Goal: Task Accomplishment & Management: Manage account settings

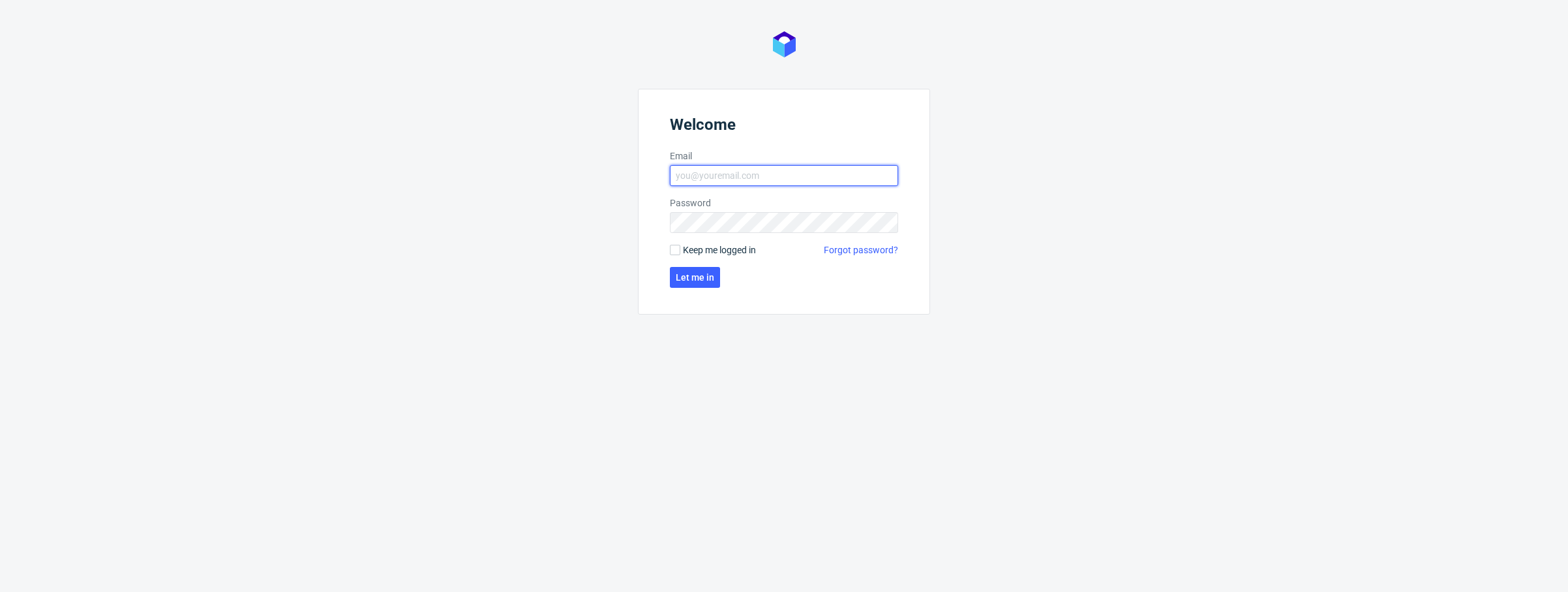
click at [771, 181] on input "Email" at bounding box center [783, 175] width 228 height 21
type input "[PERSON_NAME][EMAIL_ADDRESS][PERSON_NAME][DOMAIN_NAME]"
click at [702, 282] on span "Let me in" at bounding box center [694, 277] width 39 height 9
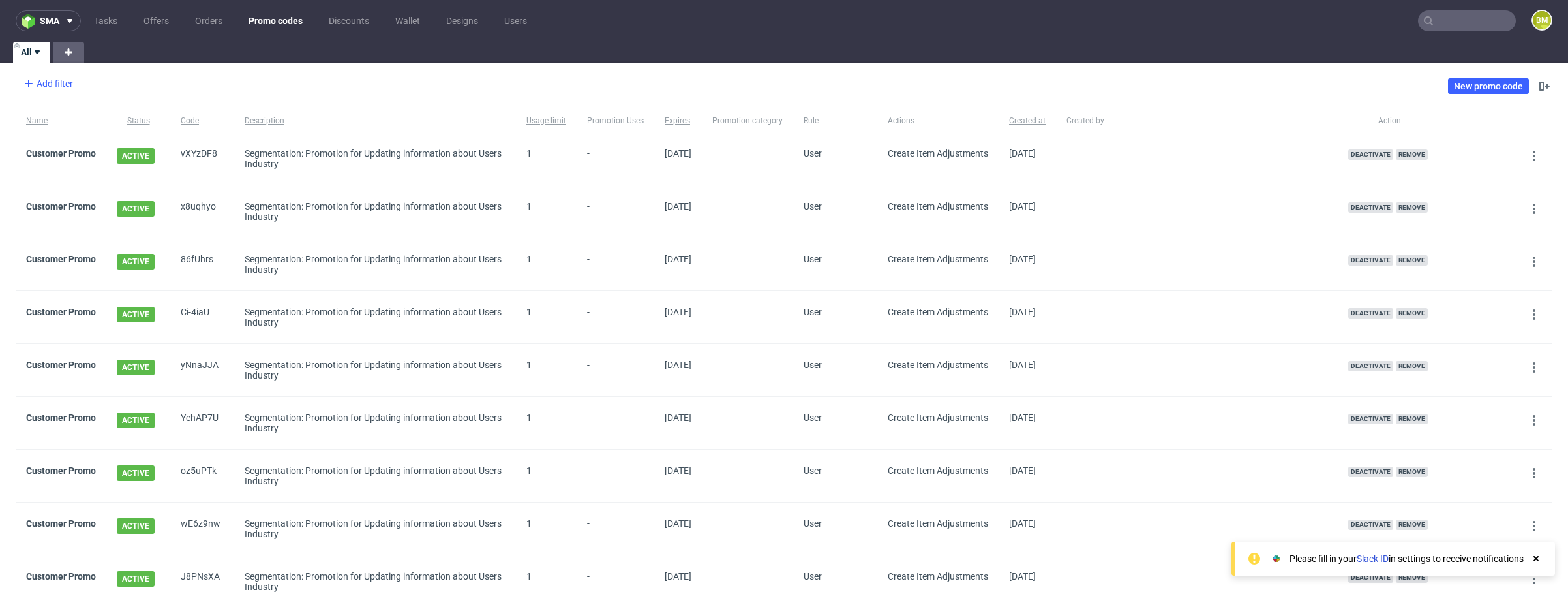
click at [39, 77] on div "Add filter" at bounding box center [47, 83] width 58 height 21
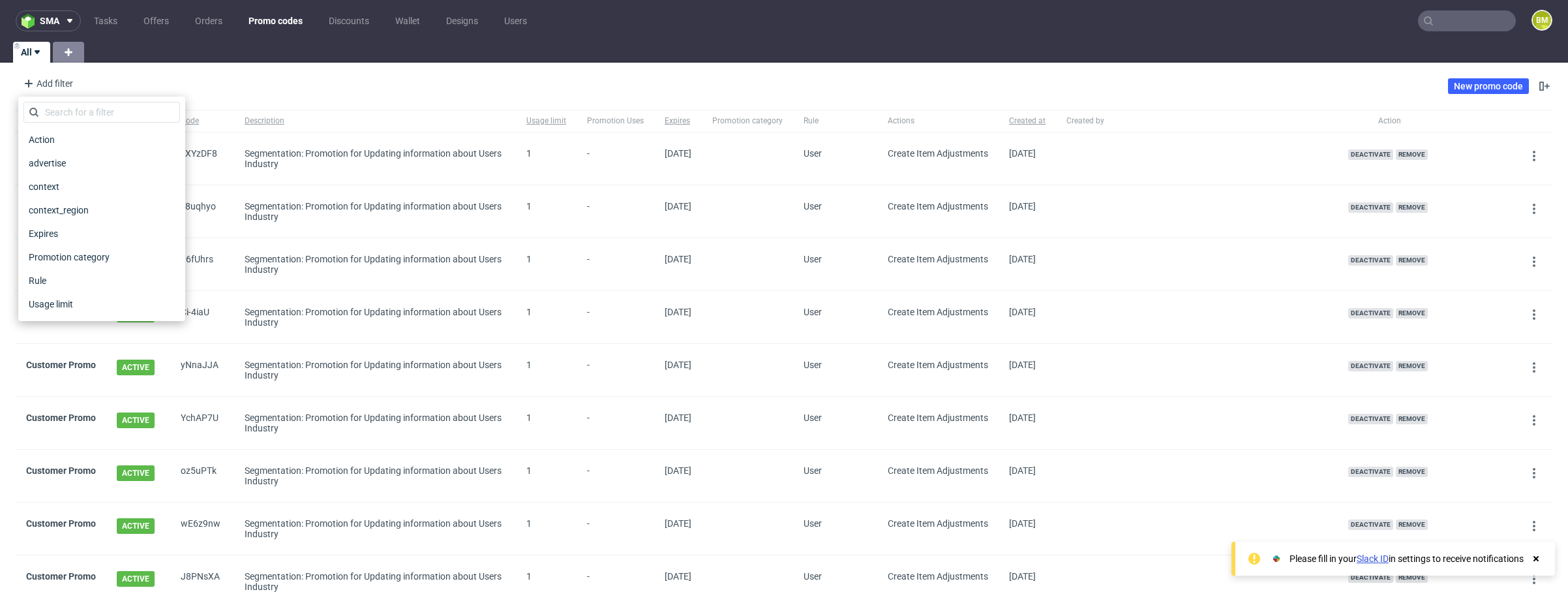
click at [71, 52] on use at bounding box center [68, 52] width 8 height 8
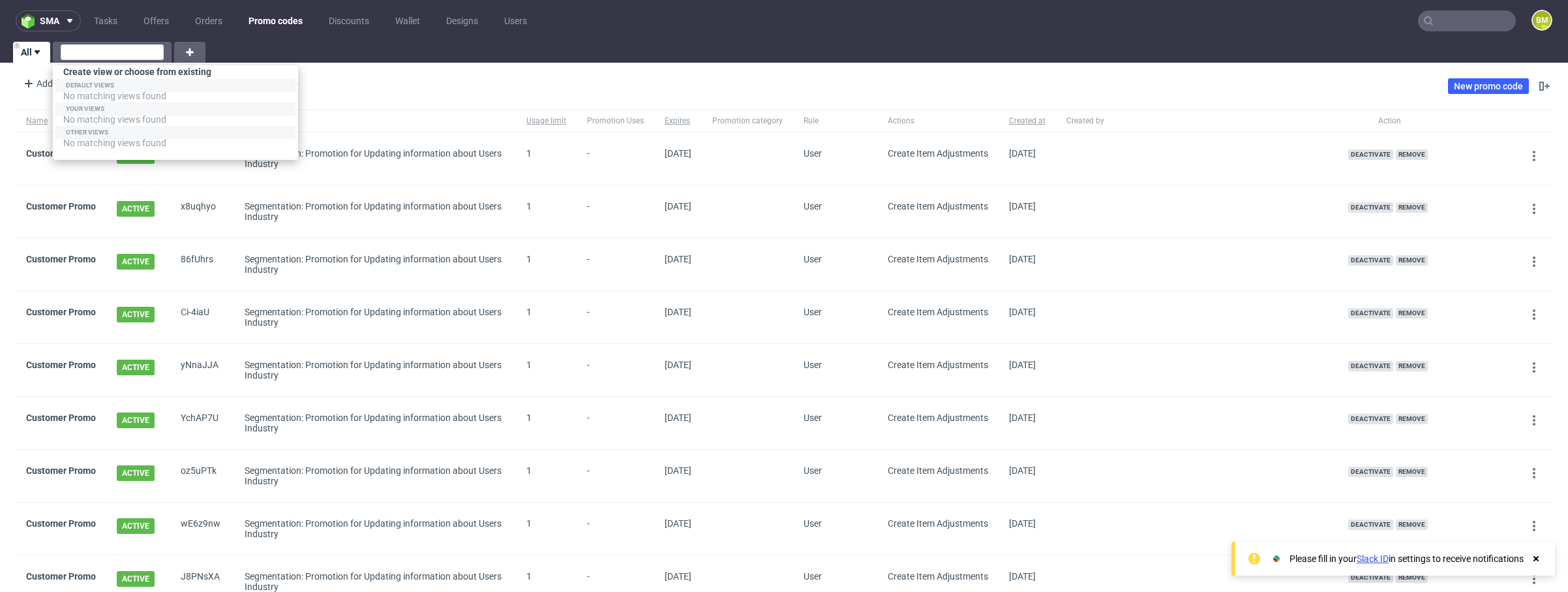
click at [111, 72] on div "Create view or choose from existing" at bounding box center [176, 75] width 246 height 19
click at [116, 48] on input "text" at bounding box center [111, 52] width 103 height 15
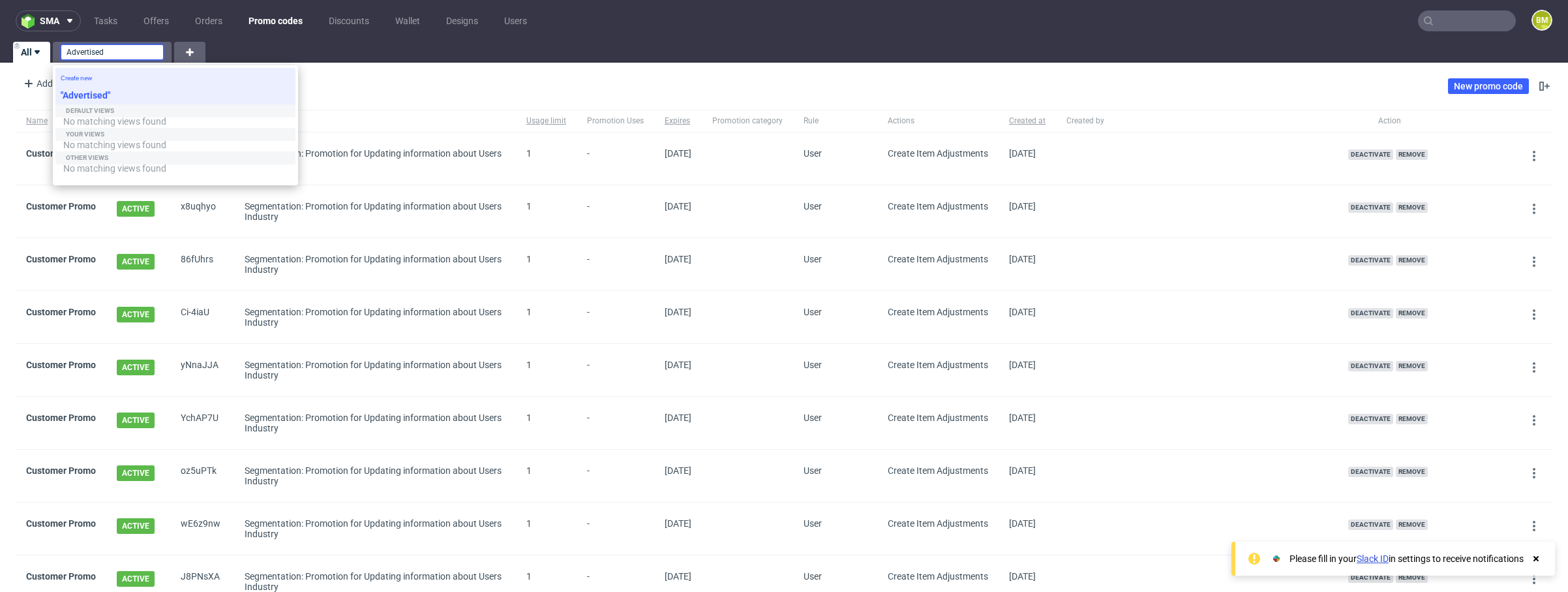
type input "Advertised"
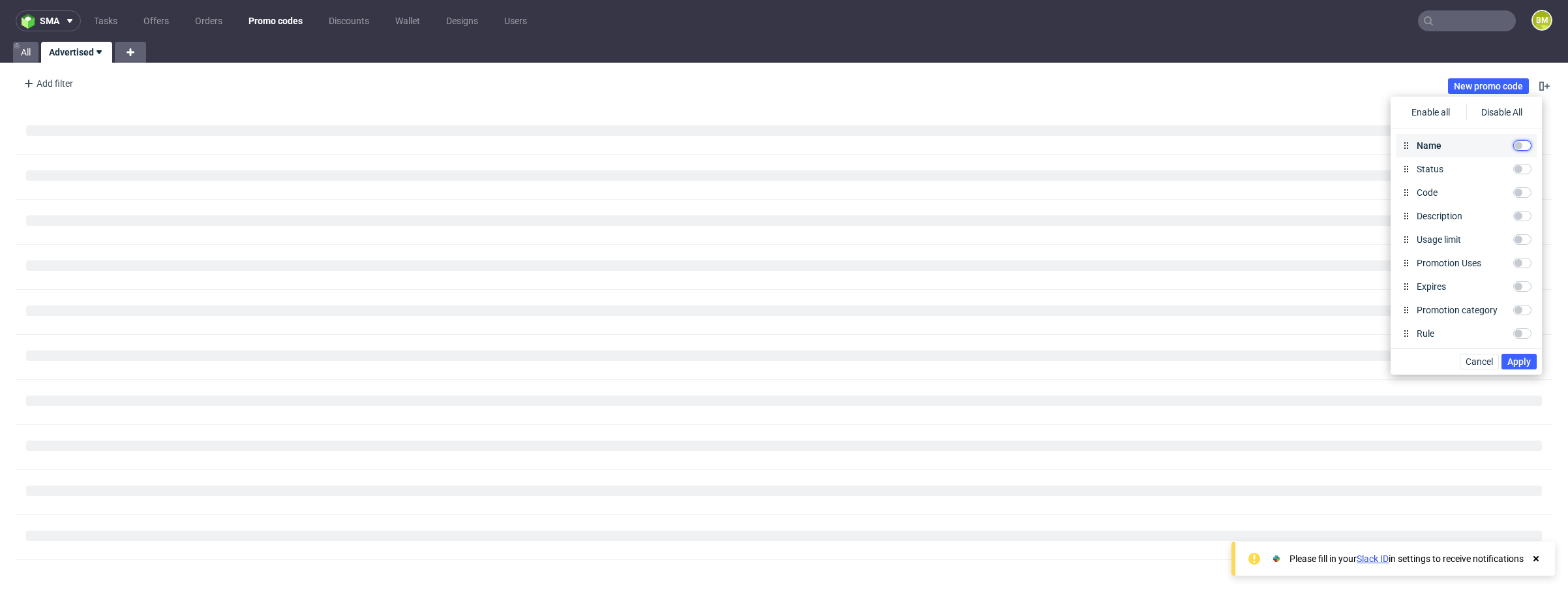
click at [1526, 142] on input "Name" at bounding box center [1522, 145] width 18 height 10
checkbox input "true"
click at [1523, 161] on div "Status" at bounding box center [1466, 169] width 141 height 23
click at [1523, 168] on input "Status" at bounding box center [1522, 169] width 18 height 10
checkbox input "true"
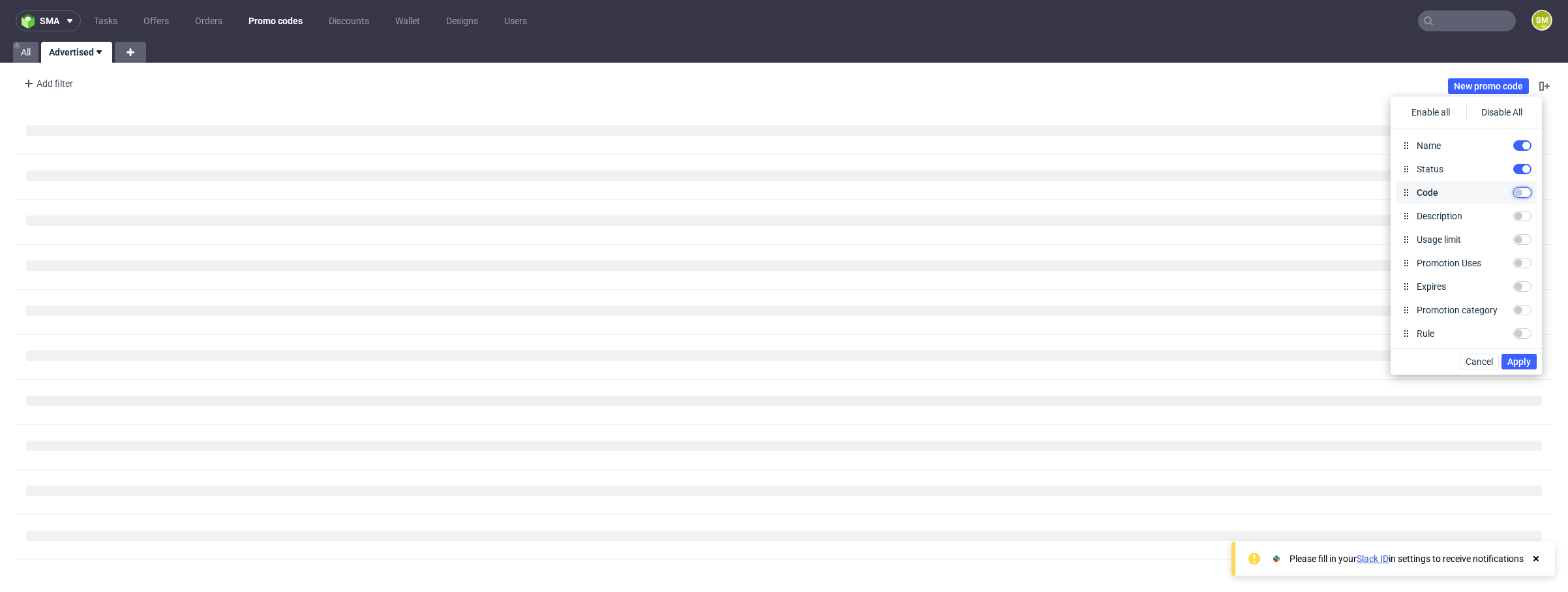
click at [1521, 192] on input "Code" at bounding box center [1522, 192] width 18 height 10
checkbox input "true"
click at [1523, 221] on input "Expires" at bounding box center [1522, 218] width 18 height 10
checkbox input "true"
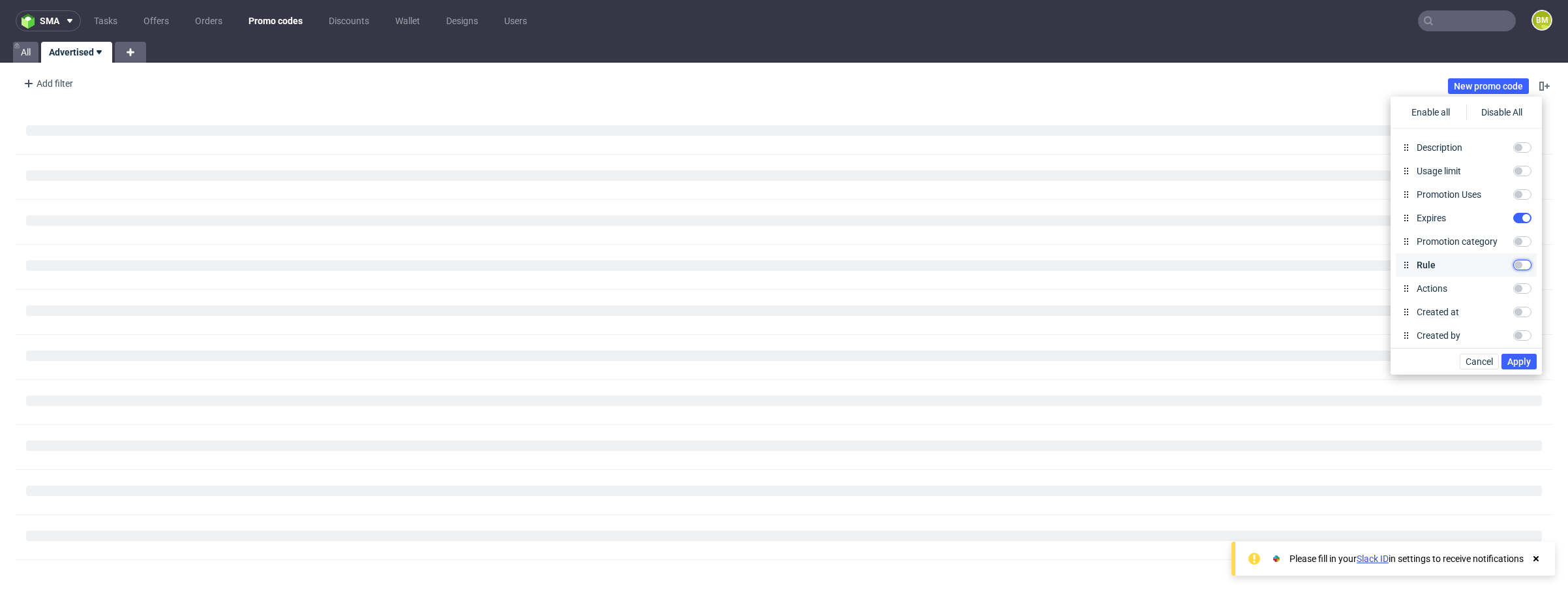
click at [1521, 264] on input "Rule" at bounding box center [1522, 265] width 18 height 10
checkbox input "true"
click at [1519, 335] on input "Created by" at bounding box center [1522, 335] width 18 height 10
checkbox input "true"
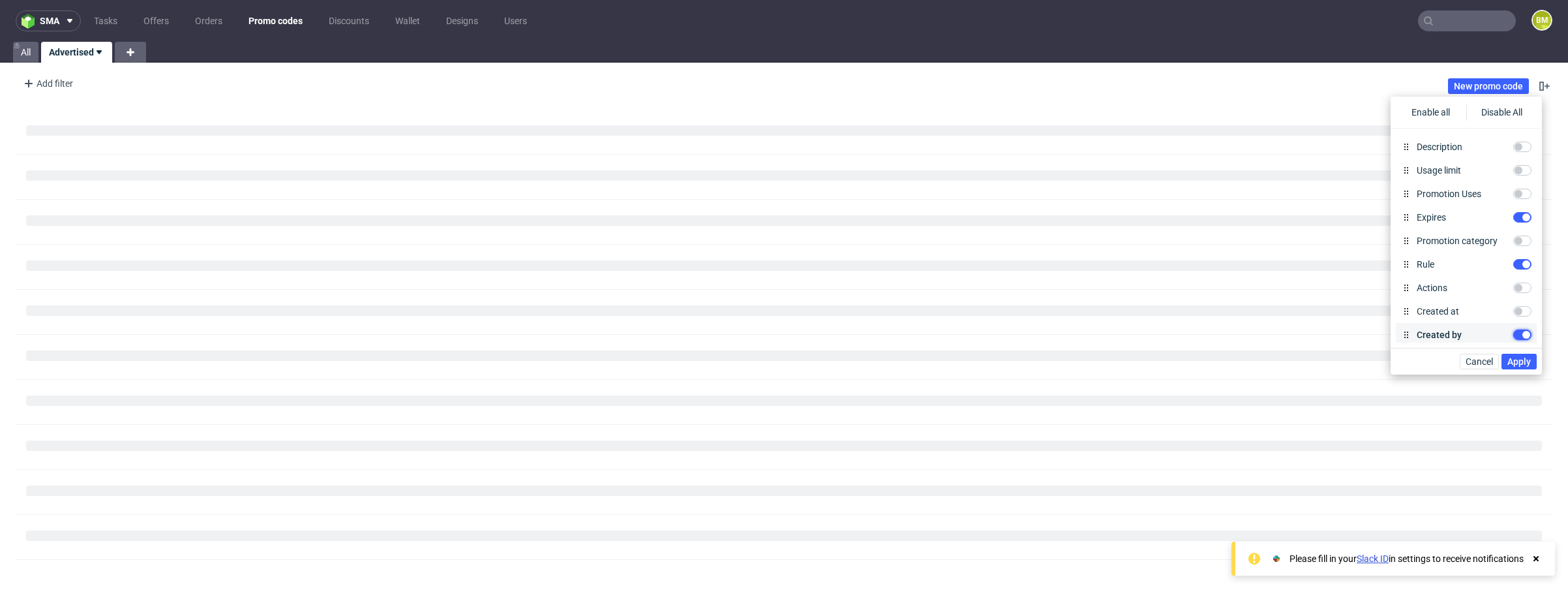
scroll to position [96, 0]
click at [1512, 363] on span "Apply" at bounding box center [1519, 362] width 23 height 9
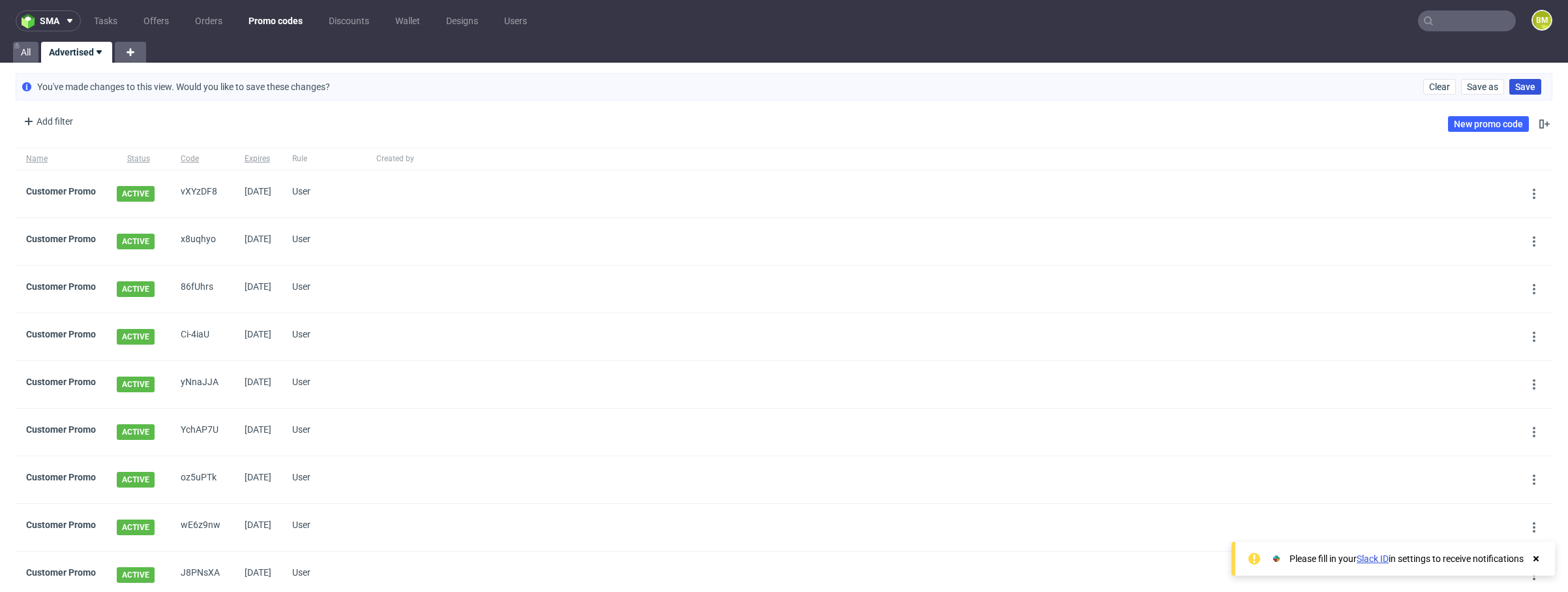
click at [1517, 88] on span "Save" at bounding box center [1525, 87] width 20 height 9
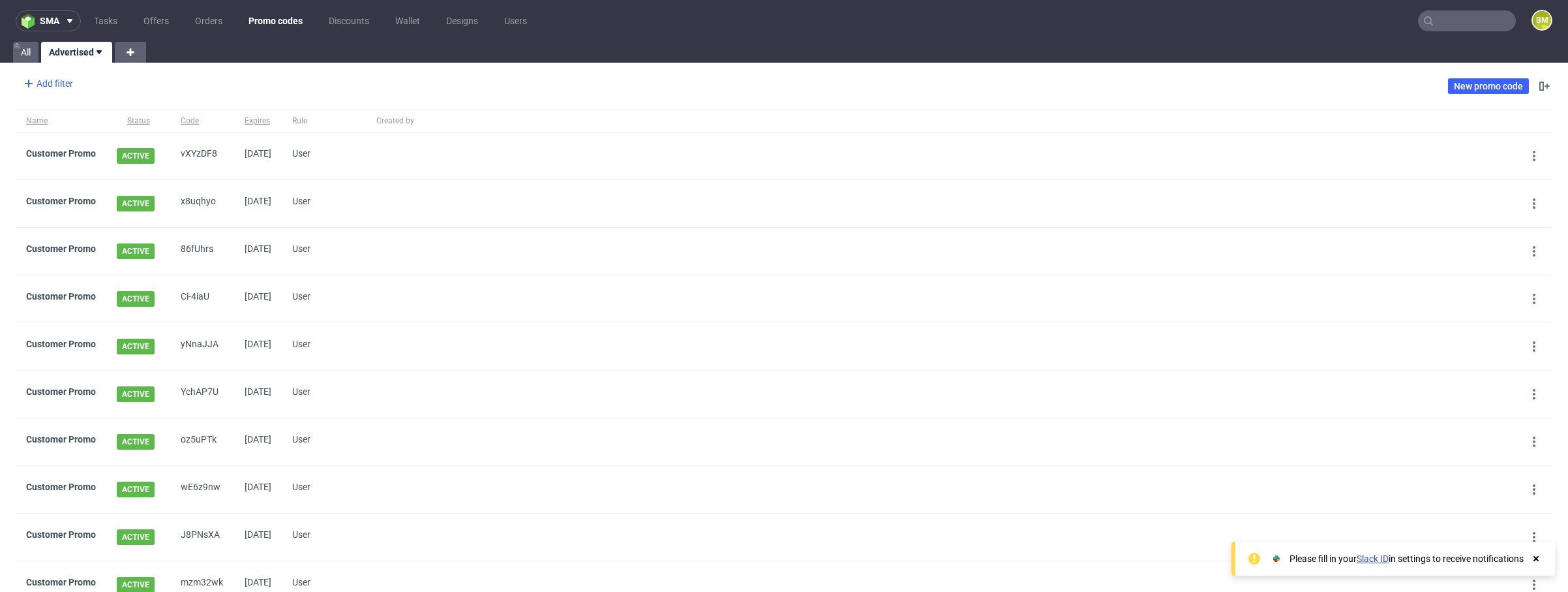
click at [51, 81] on div "Add filter" at bounding box center [47, 83] width 58 height 21
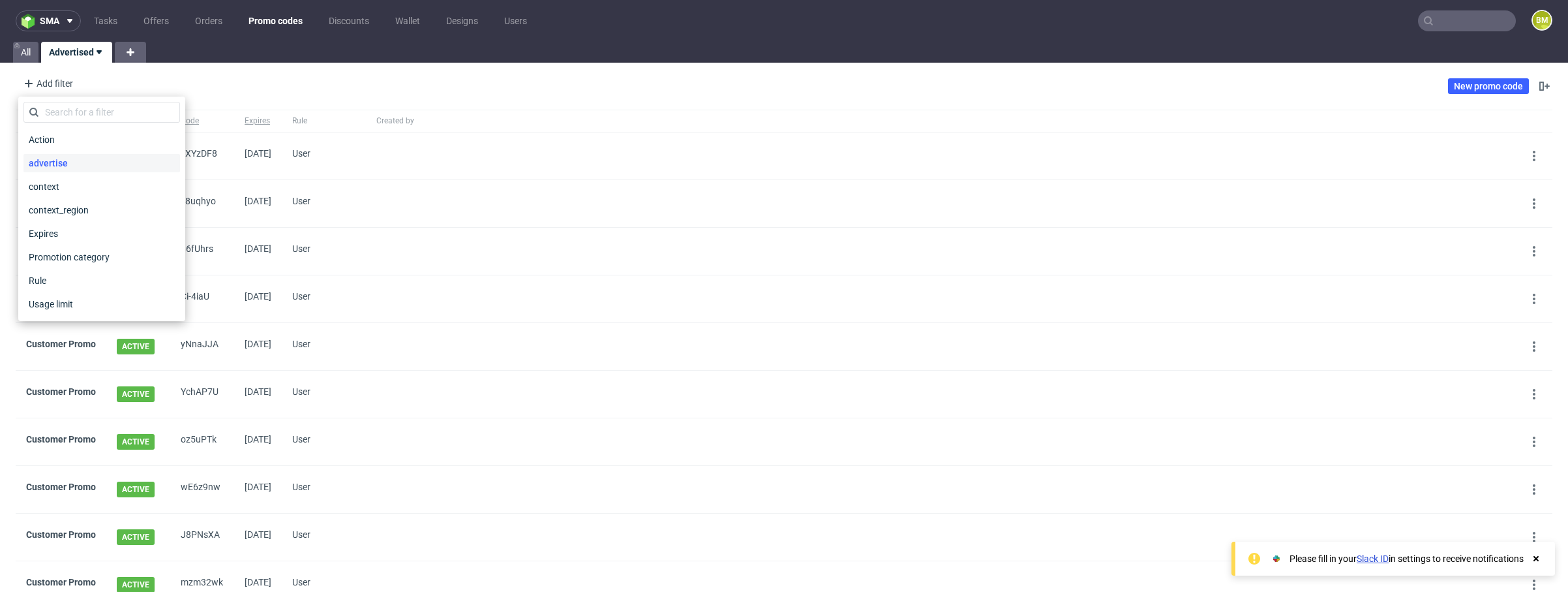
click at [59, 155] on span "advertise" at bounding box center [48, 163] width 50 height 18
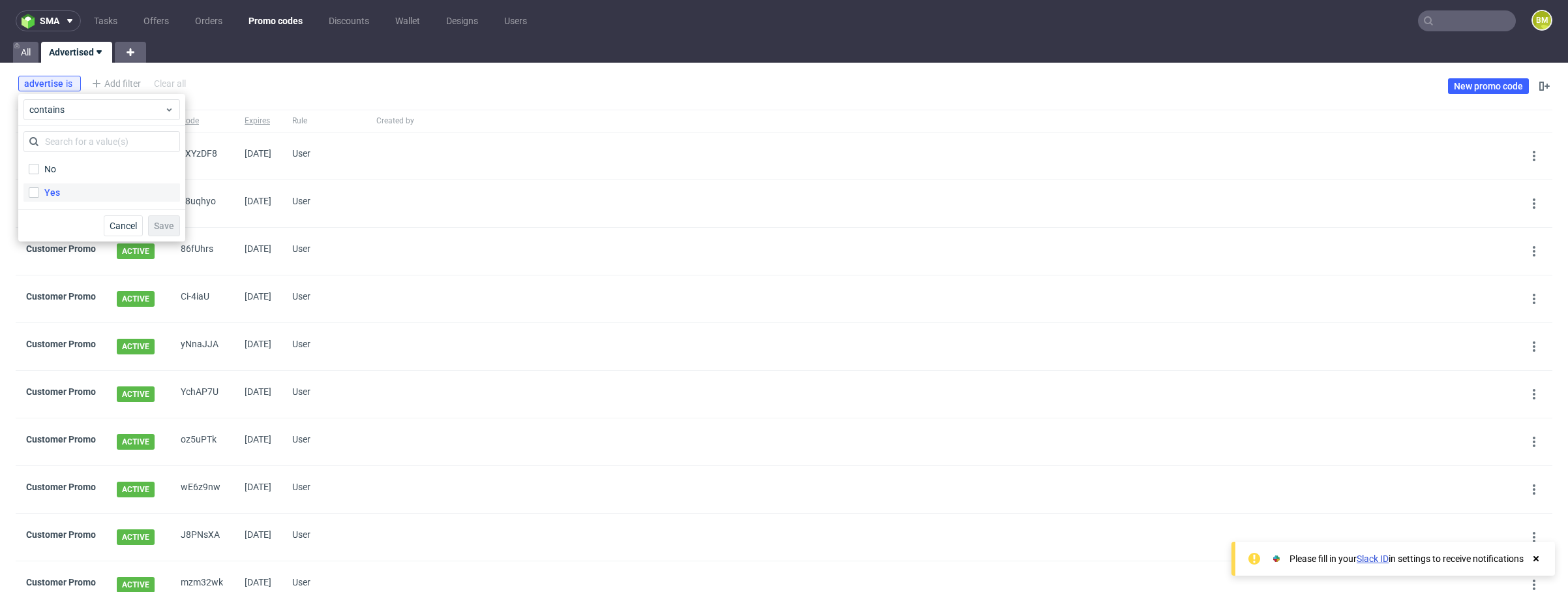
click at [66, 196] on label "Yes" at bounding box center [101, 192] width 157 height 18
click at [39, 196] on input "Yes" at bounding box center [34, 192] width 10 height 10
checkbox input "true"
click at [165, 225] on span "Save" at bounding box center [164, 225] width 20 height 9
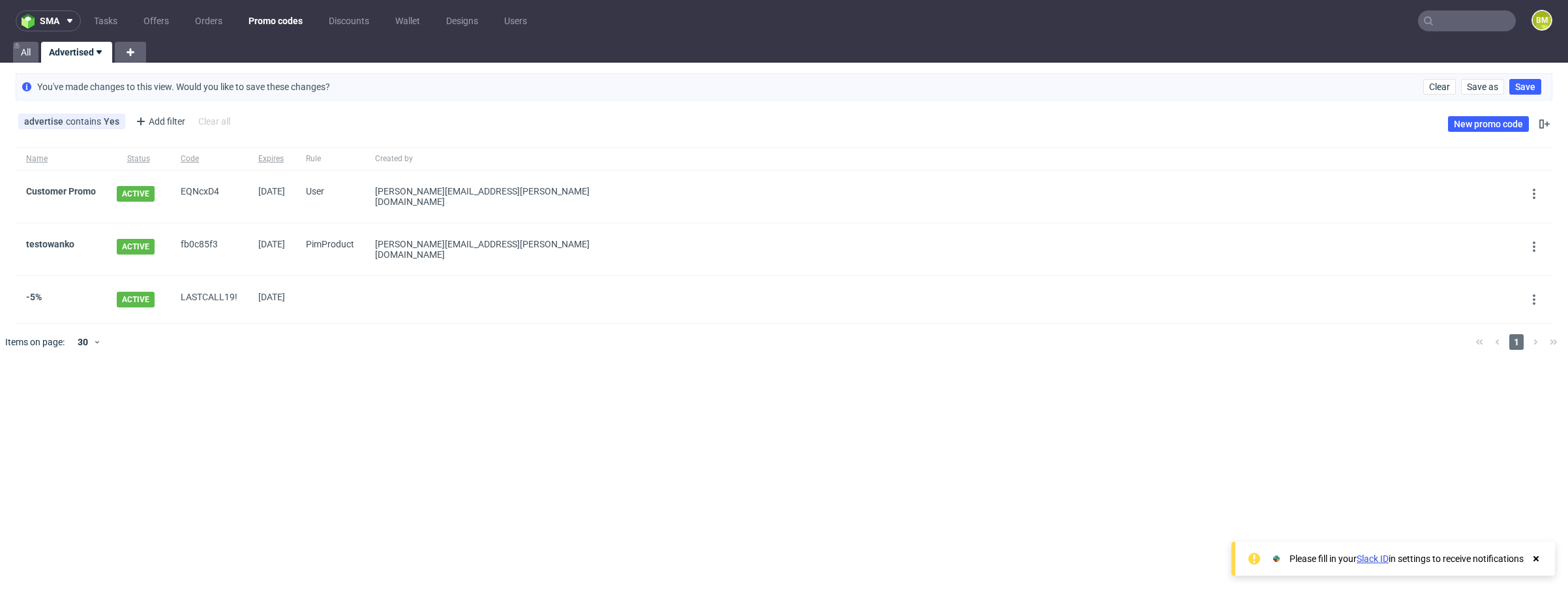
click at [1537, 78] on div "You've made changes to this view. Would you like to save these changes? Clear S…" at bounding box center [783, 87] width 1537 height 28
click at [1532, 83] on span "Save" at bounding box center [1525, 87] width 20 height 9
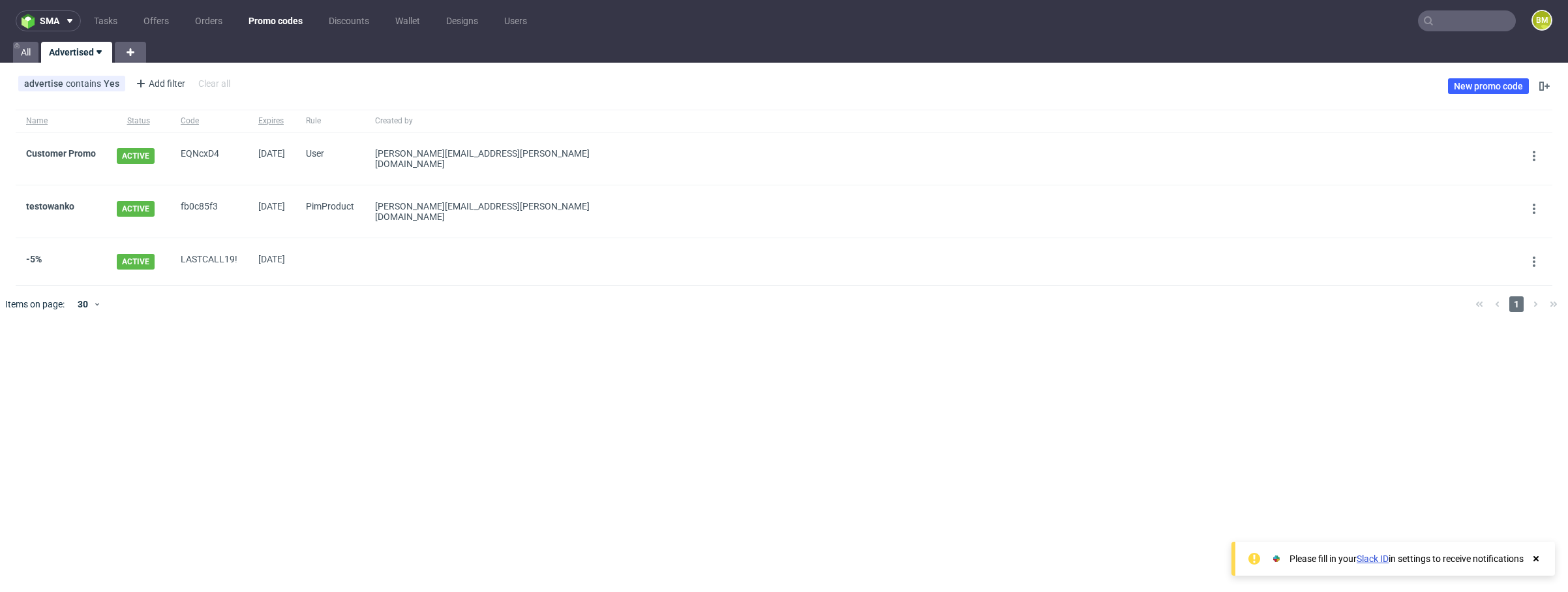
click at [718, 358] on div "sma Tasks Offers Orders Promo codes Discounts Wallet Designs Users BM All Adver…" at bounding box center [784, 296] width 1568 height 592
click at [1540, 203] on button at bounding box center [1534, 209] width 15 height 15
click at [1525, 198] on div at bounding box center [1534, 211] width 36 height 52
click at [1533, 203] on icon at bounding box center [1534, 209] width 10 height 10
